Goal: Check status: Check status

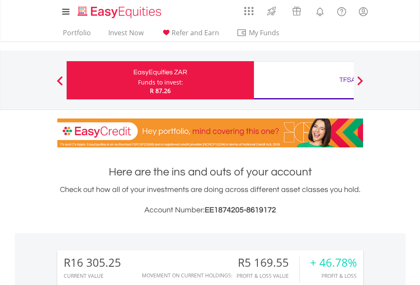
click at [138, 80] on div "Funds to invest:" at bounding box center [160, 82] width 45 height 8
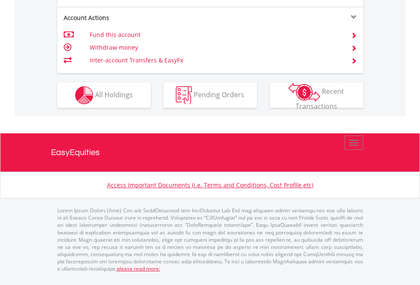
scroll to position [831, 0]
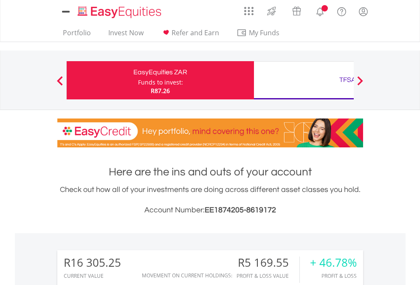
scroll to position [81, 133]
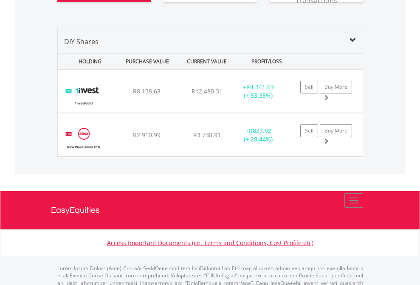
scroll to position [978, 0]
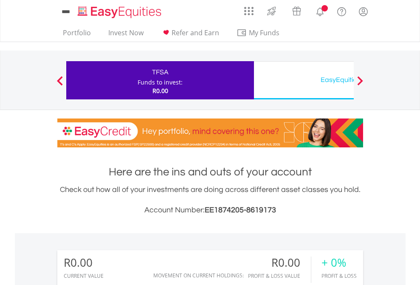
scroll to position [631, 0]
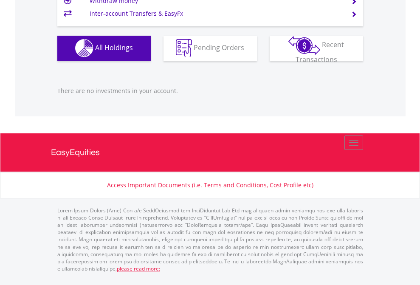
scroll to position [840, 0]
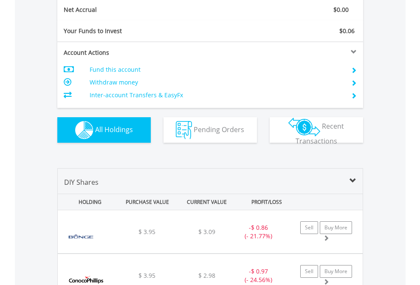
scroll to position [961, 0]
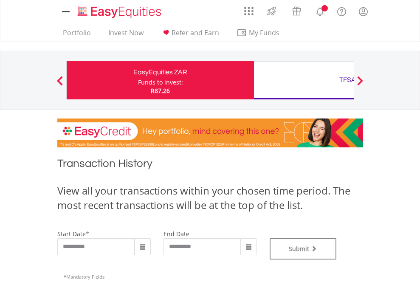
type input "**********"
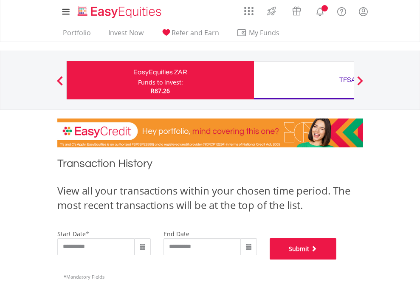
click at [337, 259] on button "Submit" at bounding box center [303, 248] width 67 height 21
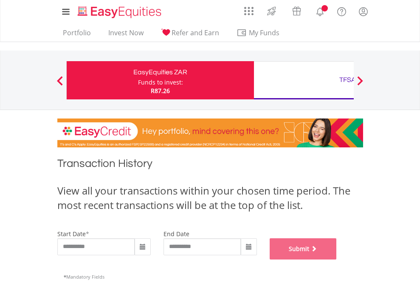
scroll to position [344, 0]
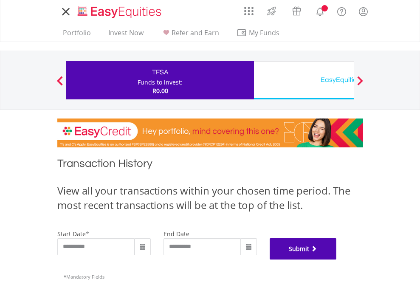
click at [337, 259] on button "Submit" at bounding box center [303, 248] width 67 height 21
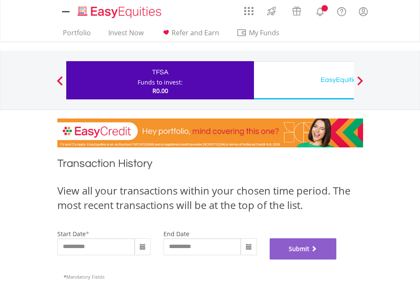
scroll to position [344, 0]
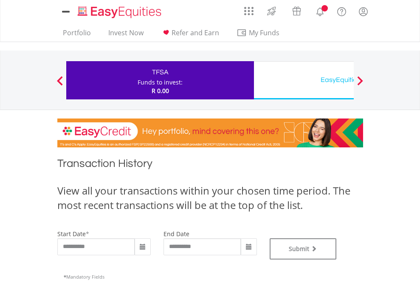
click at [303, 80] on div "EasyEquities USD" at bounding box center [347, 80] width 177 height 12
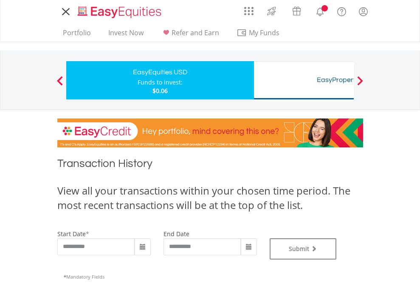
type input "**********"
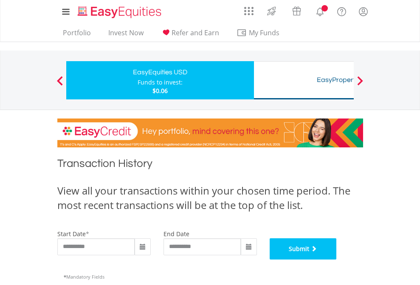
click at [337, 259] on button "Submit" at bounding box center [303, 248] width 67 height 21
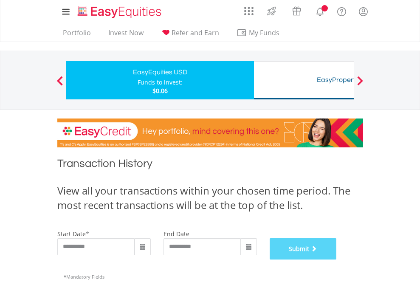
scroll to position [344, 0]
